Goal: Manage account settings

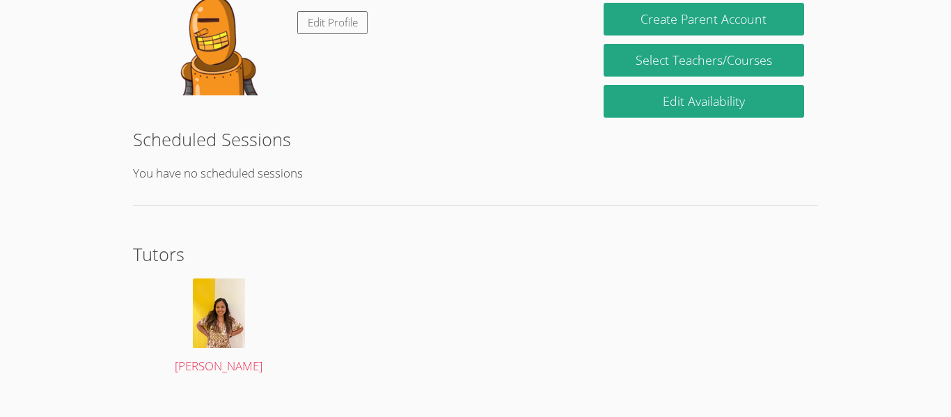
scroll to position [293, 0]
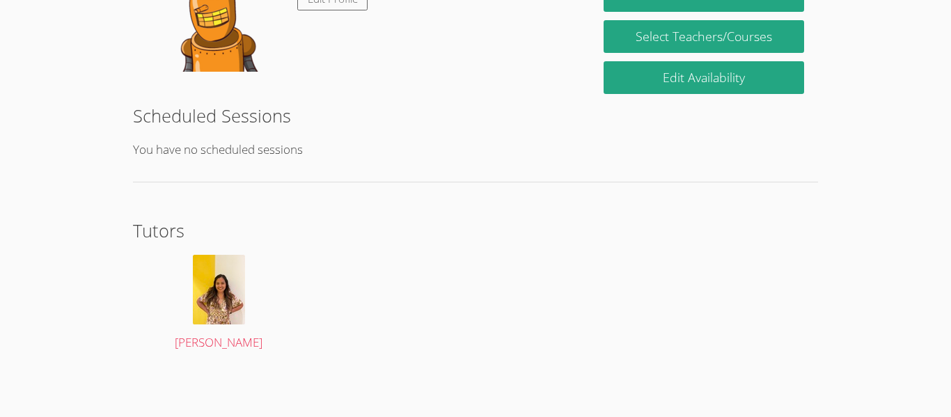
scroll to position [292, 0]
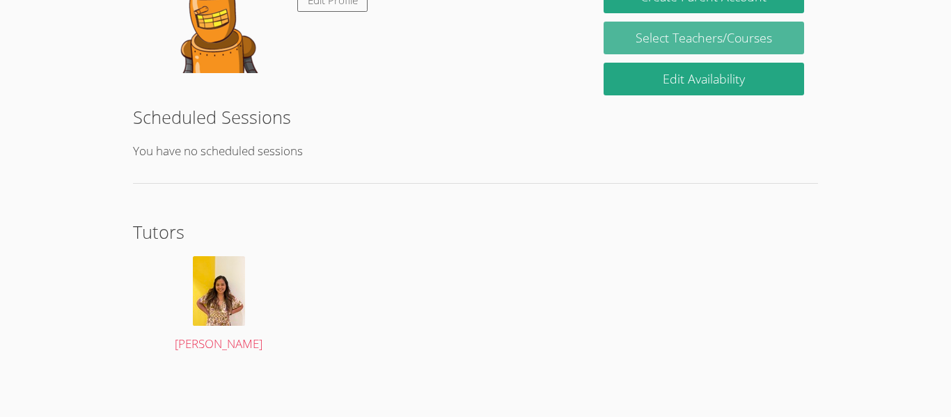
click at [734, 42] on link "Select Teachers/Courses" at bounding box center [703, 38] width 200 height 33
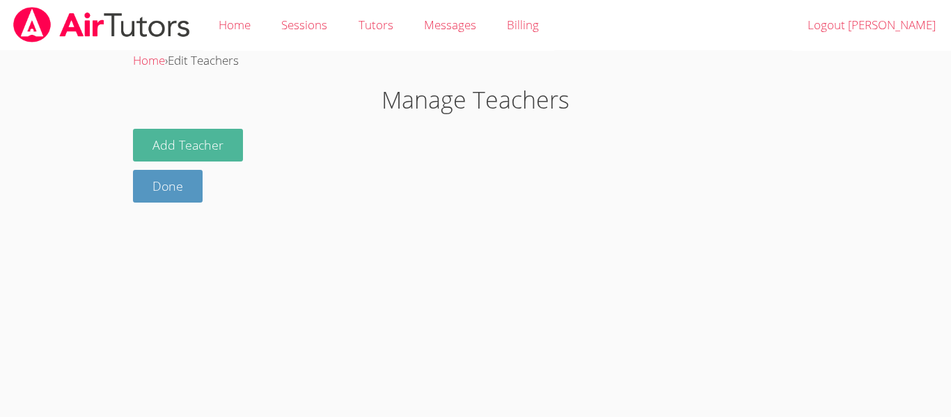
click at [196, 145] on button "Add Teacher" at bounding box center [188, 145] width 110 height 33
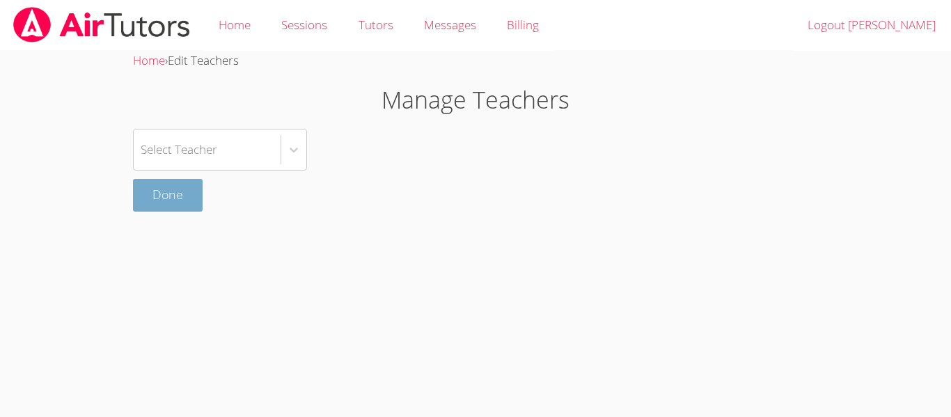
click at [177, 193] on link "Done" at bounding box center [168, 195] width 70 height 33
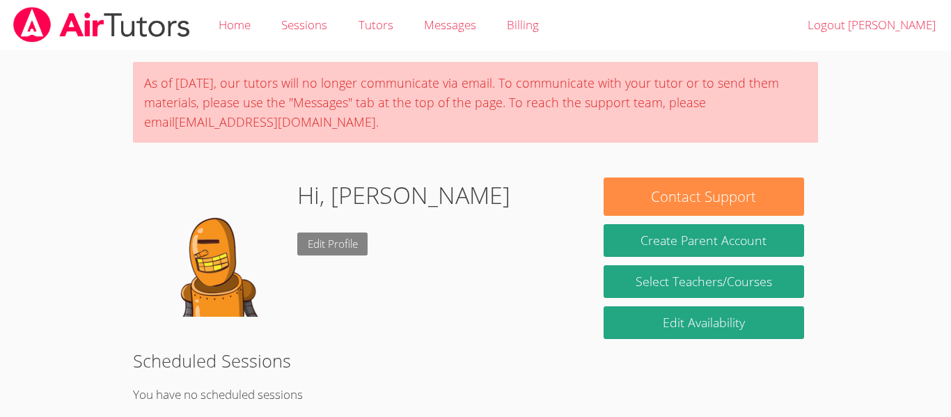
click at [336, 248] on link "Edit Profile" at bounding box center [332, 243] width 71 height 23
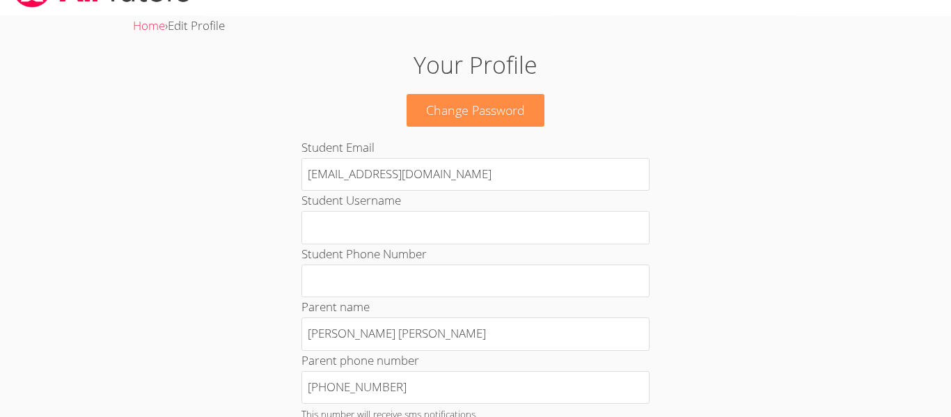
scroll to position [54, 0]
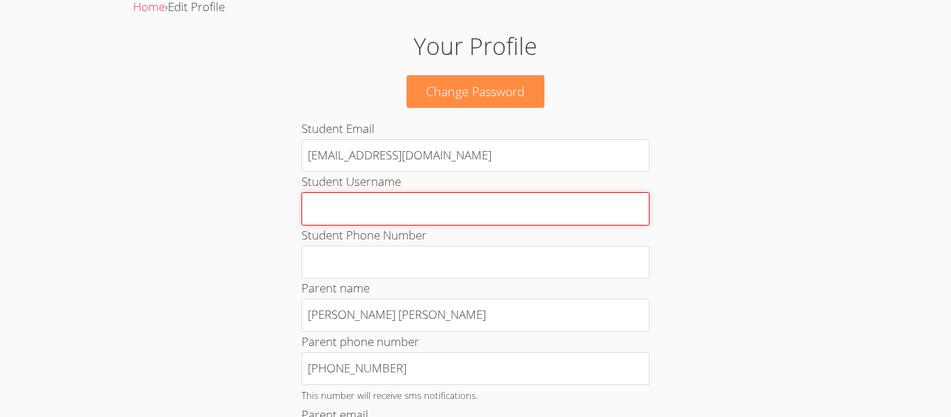
click at [624, 209] on input "Student Username" at bounding box center [475, 208] width 348 height 33
